Goal: Task Accomplishment & Management: Use online tool/utility

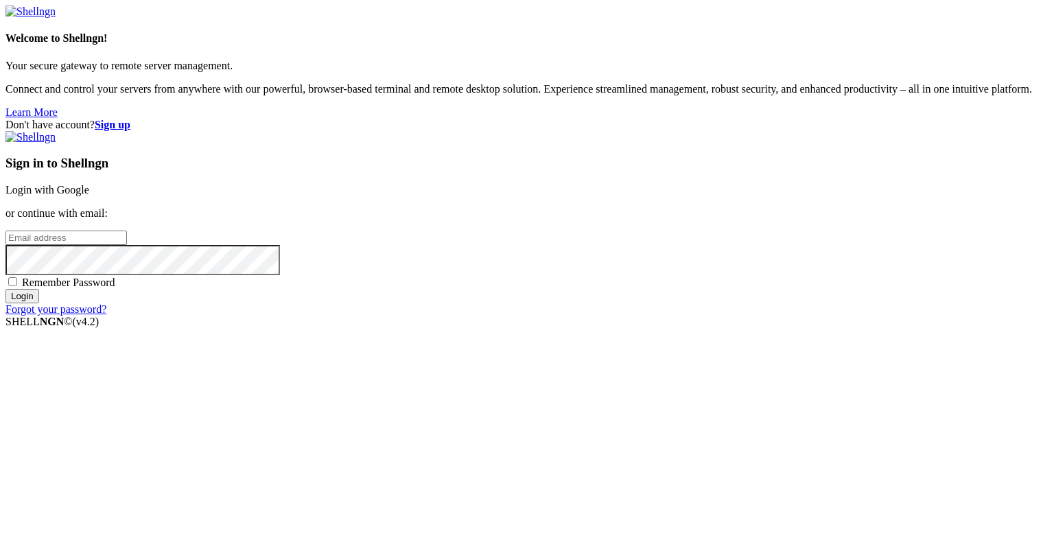
click at [89, 194] on link "Login with Google" at bounding box center [47, 190] width 84 height 12
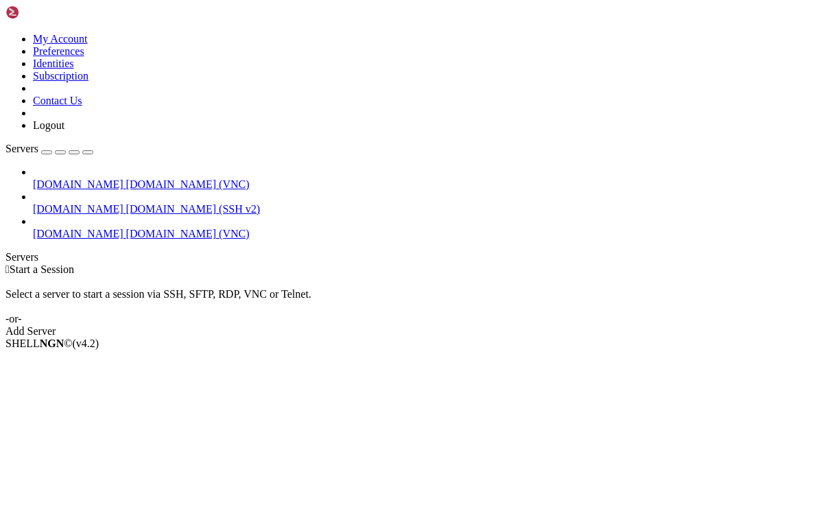
click at [62, 228] on span "[DOMAIN_NAME]" at bounding box center [78, 234] width 91 height 12
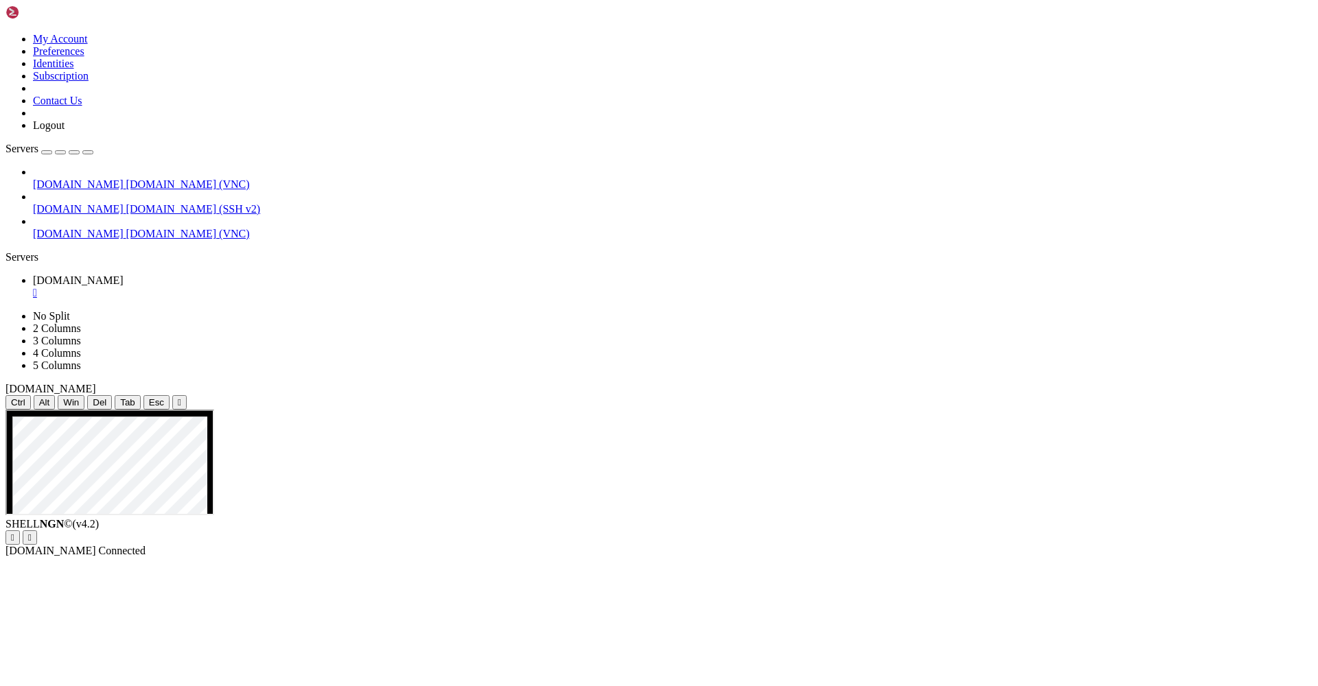
click at [181, 397] on div "" at bounding box center [179, 402] width 3 height 10
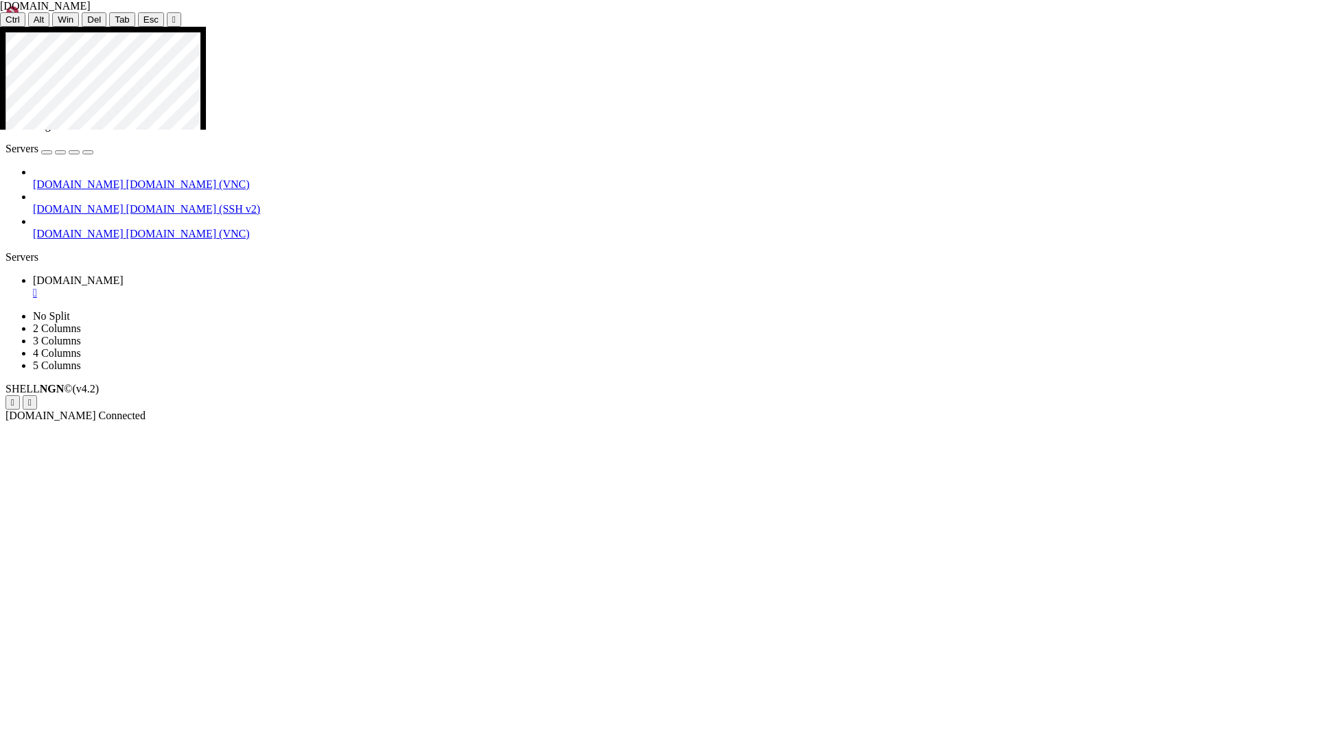
drag, startPoint x: 774, startPoint y: 219, endPoint x: 844, endPoint y: 240, distance: 72.5
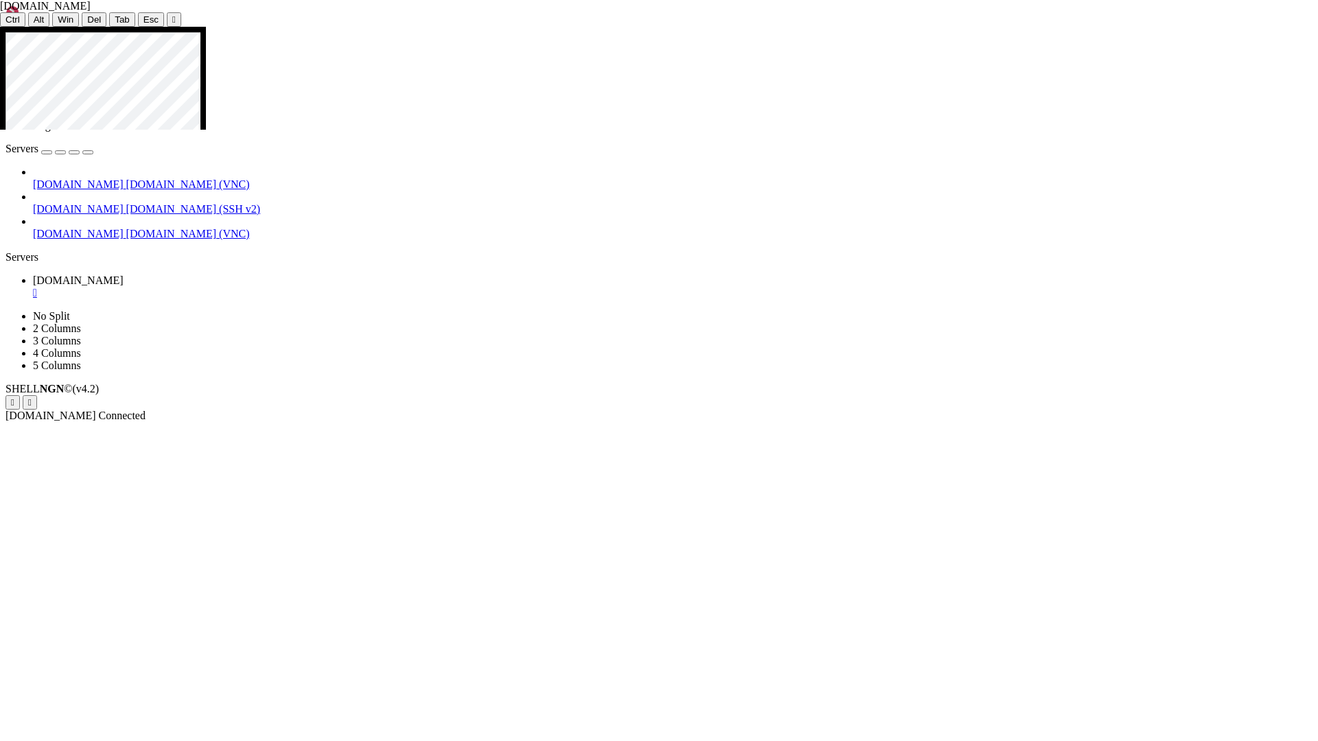
drag, startPoint x: 858, startPoint y: 174, endPoint x: 962, endPoint y: 174, distance: 104.3
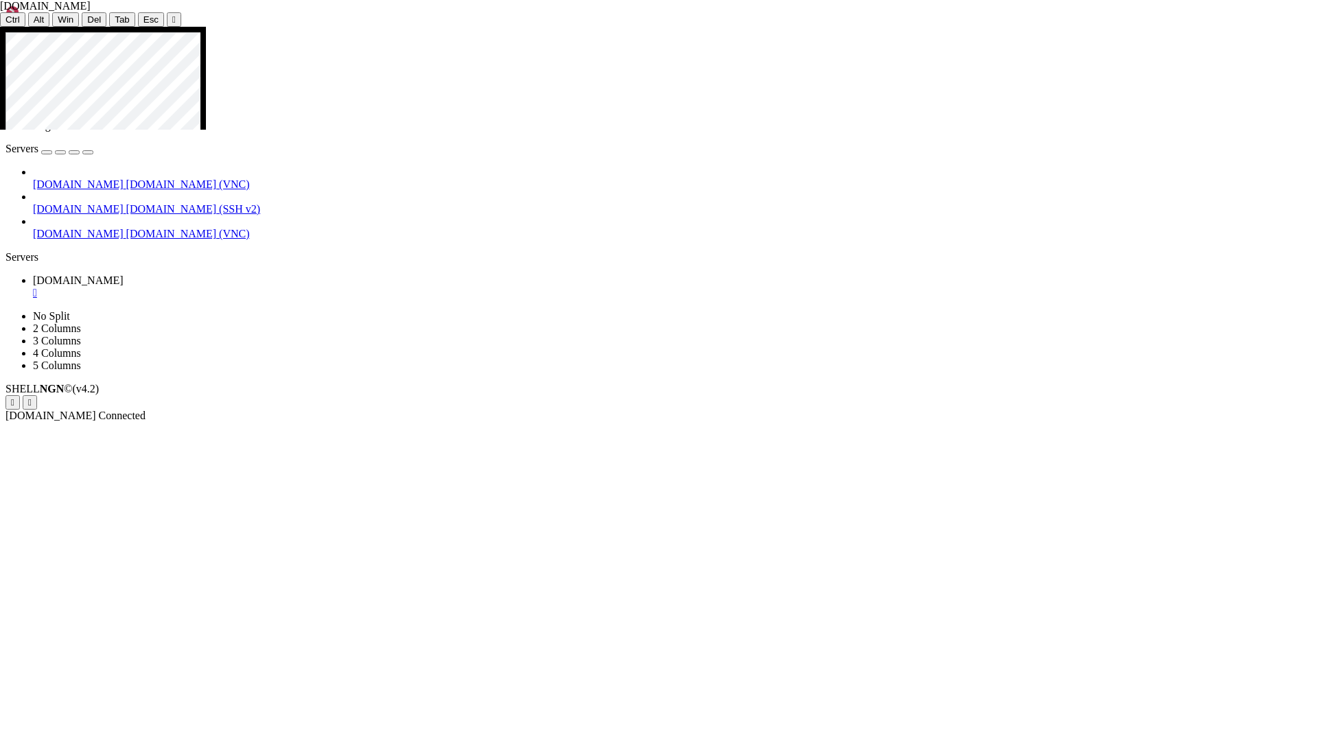
drag, startPoint x: 768, startPoint y: 241, endPoint x: 966, endPoint y: 427, distance: 271.4
